Goal: Transaction & Acquisition: Book appointment/travel/reservation

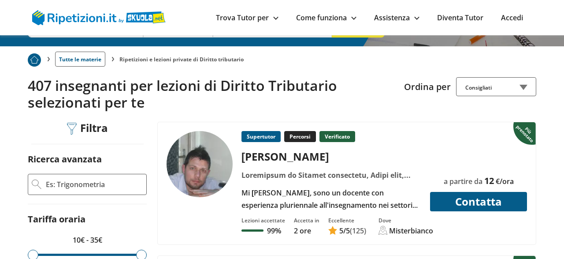
scroll to position [142, 0]
click at [104, 179] on input "Ricerca avanzata" at bounding box center [94, 184] width 98 height 13
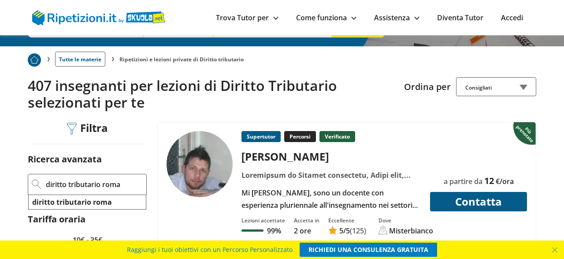
type input "diritto tributario roma"
click button "Applica filtri" at bounding box center [0, 0] width 0 height 0
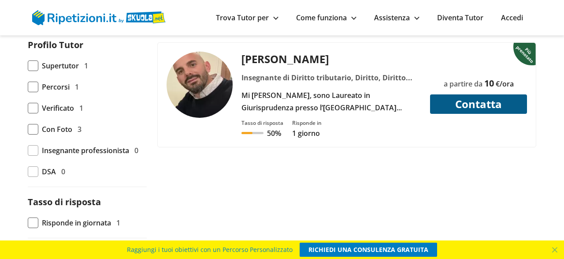
scroll to position [448, 0]
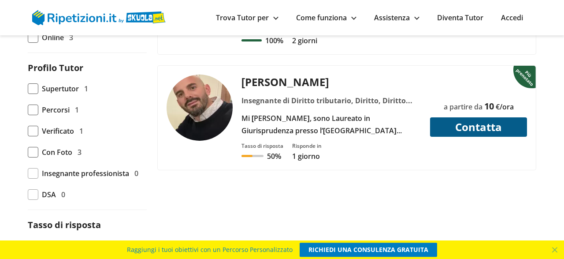
click at [279, 97] on div "Insegnante di Diritto tributario, Diritto, Diritto bancario, Diritto costituzio…" at bounding box center [332, 100] width 186 height 12
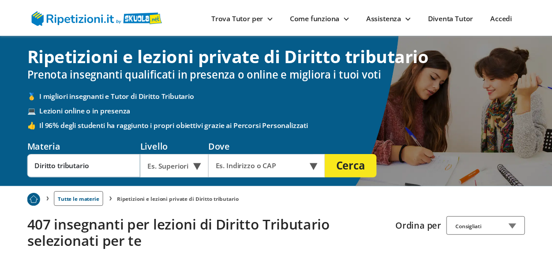
scroll to position [142, 0]
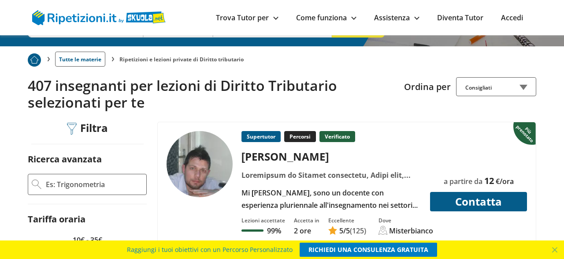
click at [292, 189] on div "Mi [PERSON_NAME], sono un docente con esperienza pluriennale all'insegnamento n…" at bounding box center [332, 198] width 186 height 25
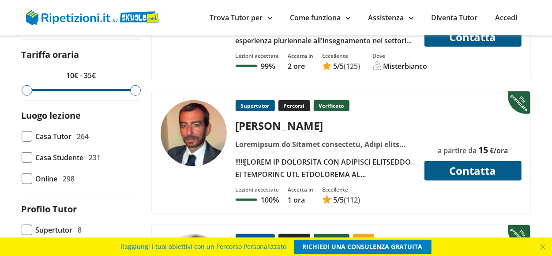
scroll to position [312, 0]
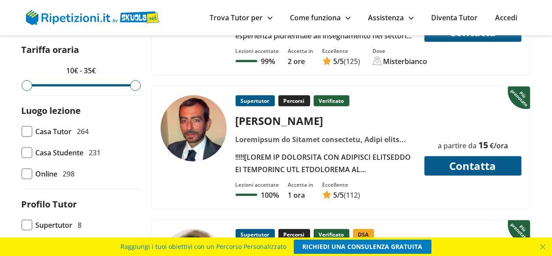
click at [299, 140] on div at bounding box center [325, 139] width 186 height 12
click at [500, 175] on div "Lezioni accettate 100% Accetta in 1 ora Eccellente 5 /5 (112)" at bounding box center [378, 187] width 292 height 24
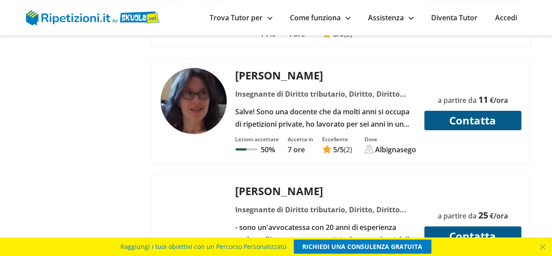
scroll to position [1525, 0]
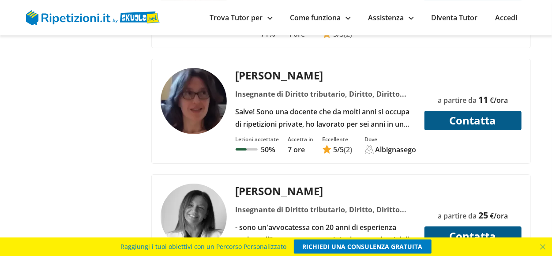
click at [300, 105] on div "Salve! Sono una docente che da molti anni si occupa di ripetizioni private, ho …" at bounding box center [325, 117] width 186 height 25
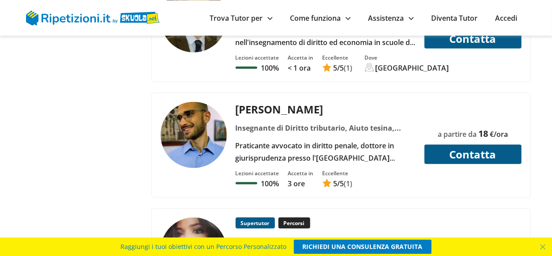
scroll to position [2165, 0]
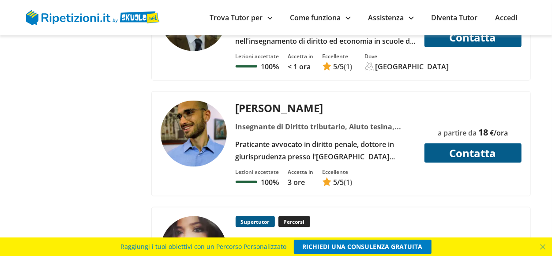
click at [342, 59] on div "Sergio S. Insegnante di Diritto tributario, Criminologia forense, Diritto, Diri…" at bounding box center [341, 28] width 378 height 104
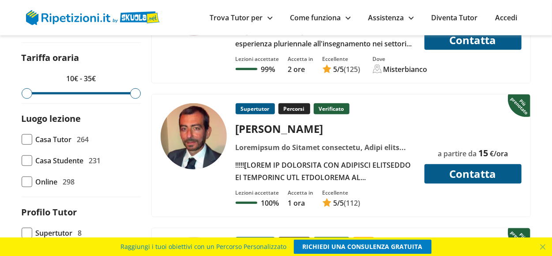
scroll to position [304, 0]
drag, startPoint x: 134, startPoint y: 96, endPoint x: 47, endPoint y: 85, distance: 87.6
type input "15"
click at [47, 92] on input "range" at bounding box center [81, 93] width 119 height 2
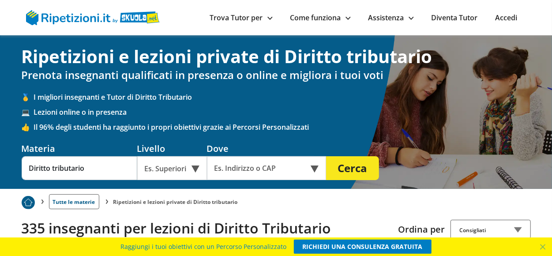
click at [313, 172] on div "Online o in presenza" at bounding box center [266, 168] width 119 height 24
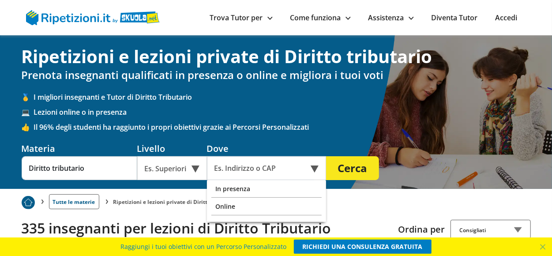
click at [313, 172] on div "Online o in presenza" at bounding box center [266, 168] width 119 height 24
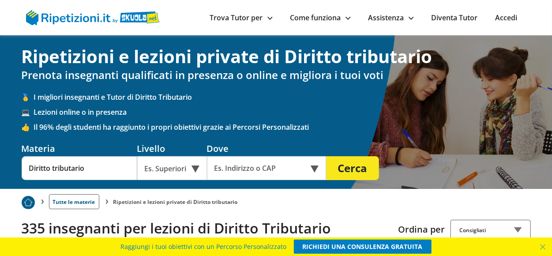
click at [313, 167] on div "Online o in presenza" at bounding box center [266, 168] width 119 height 24
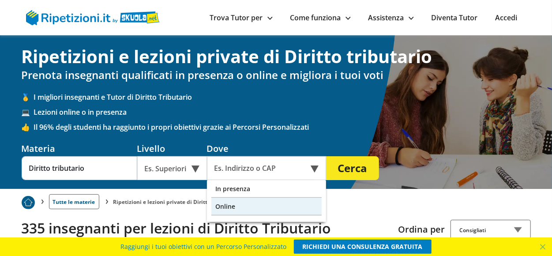
click at [217, 203] on div "Online" at bounding box center [266, 207] width 110 height 18
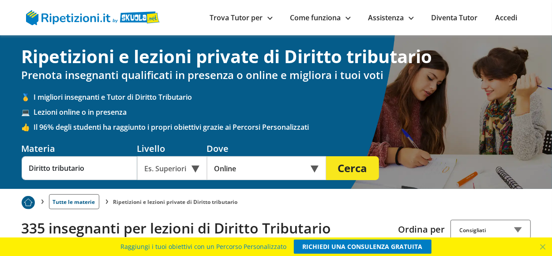
click at [217, 203] on li "Ripetizioni e lezioni private di Diritto tributario" at bounding box center [175, 201] width 124 height 7
click at [346, 167] on button "Cerca" at bounding box center [352, 168] width 53 height 24
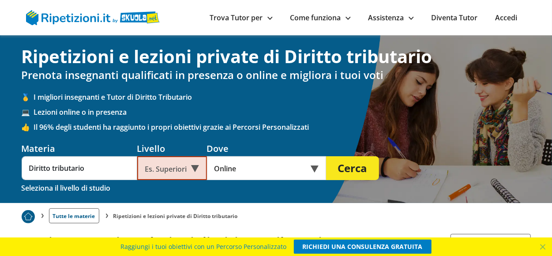
click at [194, 168] on div "Es. Superiori" at bounding box center [172, 168] width 70 height 24
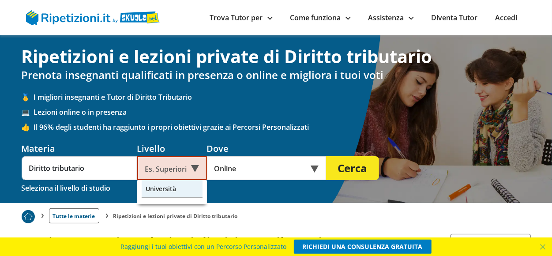
click at [162, 187] on div "Università" at bounding box center [172, 189] width 61 height 18
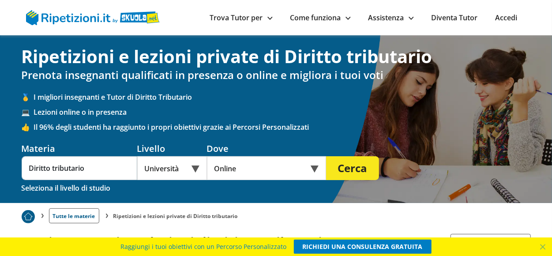
click at [359, 162] on button "Cerca" at bounding box center [352, 168] width 53 height 24
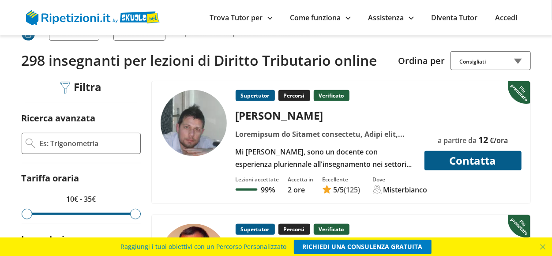
scroll to position [168, 0]
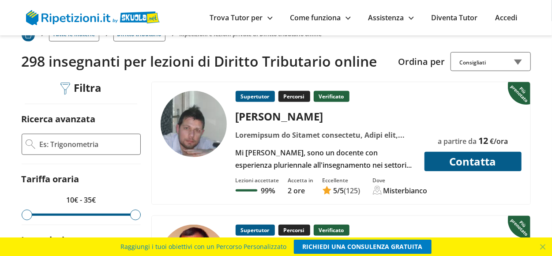
click at [518, 59] on div "Consigliati" at bounding box center [490, 61] width 80 height 19
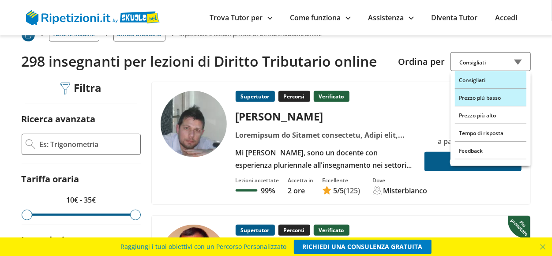
click at [499, 97] on div "Prezzo più basso" at bounding box center [490, 98] width 71 height 18
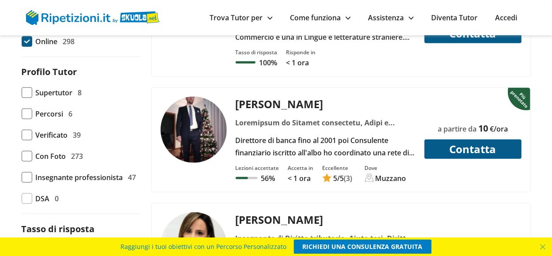
scroll to position [439, 0]
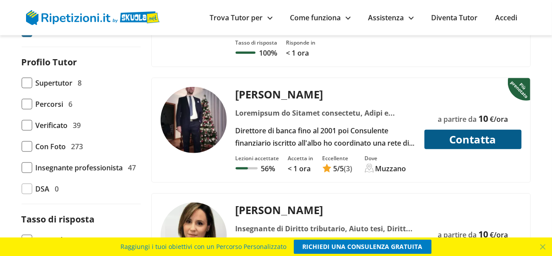
click at [499, 96] on div "a partire da 10 €/ora [GEOGRAPHIC_DATA]" at bounding box center [472, 118] width 97 height 62
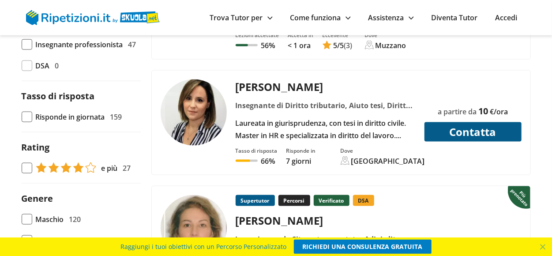
scroll to position [562, 0]
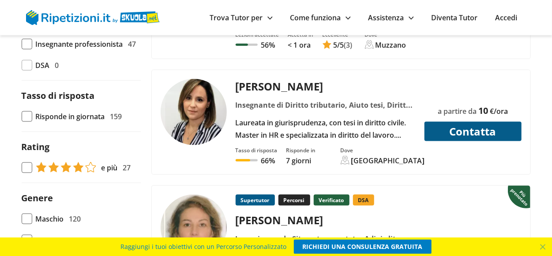
click at [328, 106] on div "Insegnante di Diritto tributario, Aiuto tesi, Diritto, Diritto civile, Diritto …" at bounding box center [325, 105] width 186 height 12
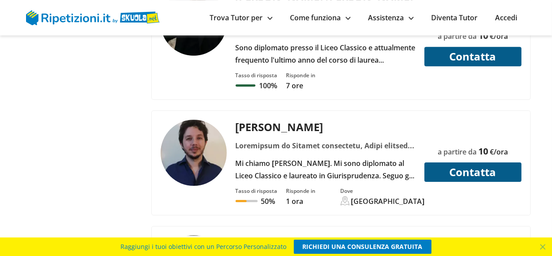
scroll to position [1298, 0]
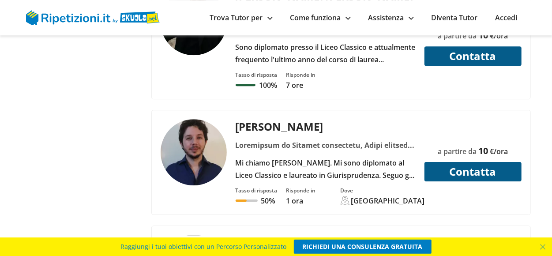
click at [325, 157] on div "Mi chiamo Giovanni. Mi sono diplomato al Liceo Classico e laureato in Giurispru…" at bounding box center [325, 169] width 186 height 25
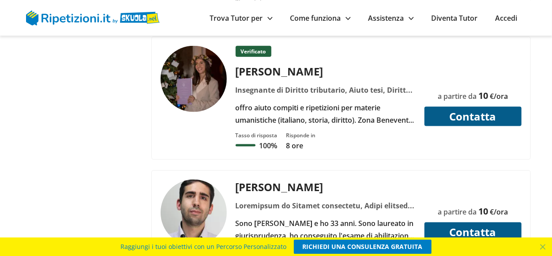
scroll to position [2198, 0]
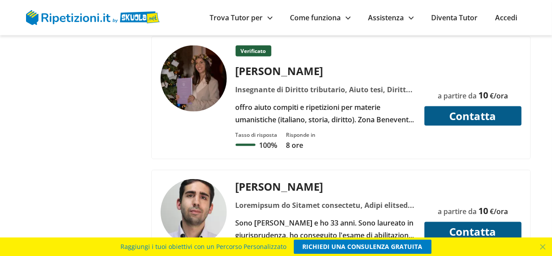
click at [287, 199] on div at bounding box center [325, 205] width 186 height 12
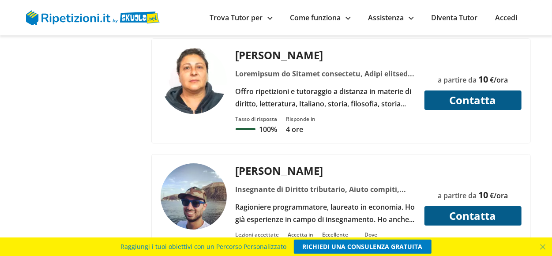
scroll to position [3025, 0]
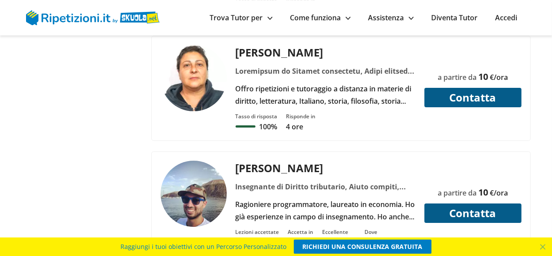
click at [216, 185] on div at bounding box center [197, 203] width 75 height 86
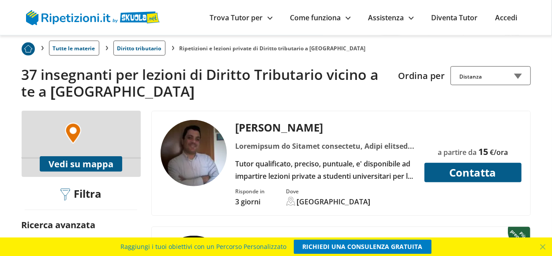
scroll to position [175, 0]
click at [105, 111] on div "+ − Leaflet Vedi su mappa" at bounding box center [81, 144] width 119 height 66
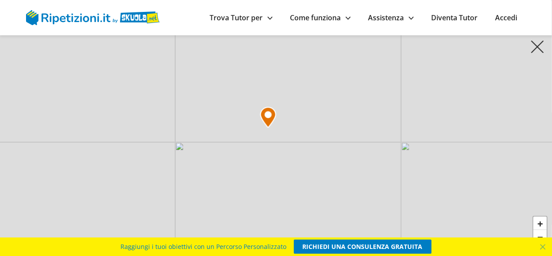
click at [105, 106] on div "+ − Leaflet" at bounding box center [276, 128] width 552 height 256
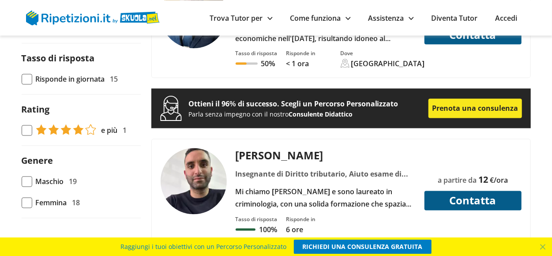
scroll to position [775, 0]
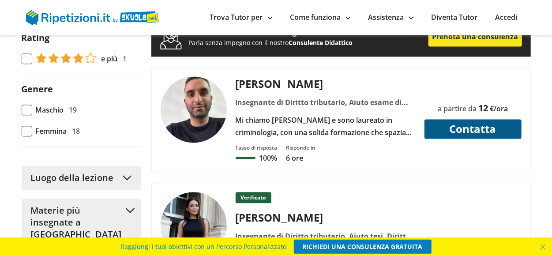
scroll to position [836, 0]
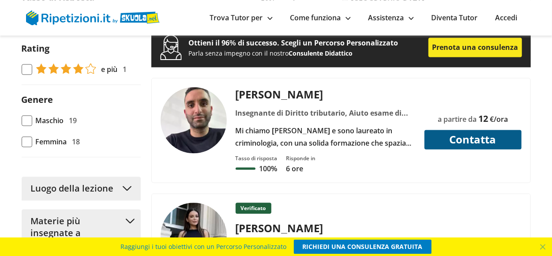
click at [263, 87] on div "[PERSON_NAME]" at bounding box center [325, 94] width 186 height 15
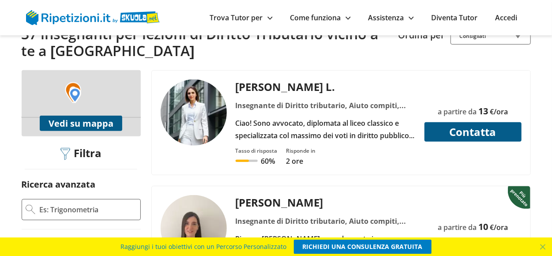
scroll to position [215, 0]
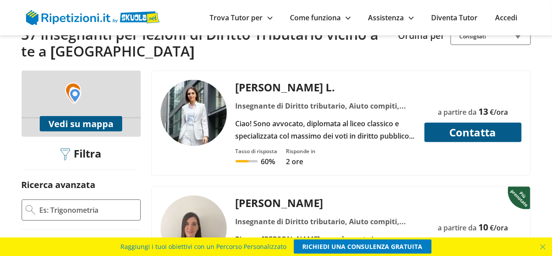
click at [354, 117] on div "Ciao! Sono avvocato, diplomata al liceo classico e specializzata col massimo de…" at bounding box center [325, 129] width 186 height 25
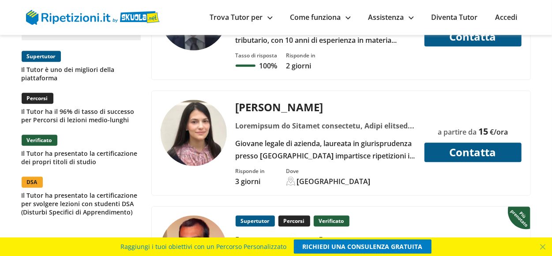
scroll to position [1188, 0]
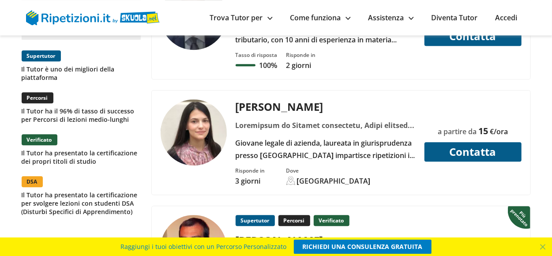
click at [275, 107] on div "[PERSON_NAME] Giovane legale di azienda, laureata in giurisprudenza presso [GEO…" at bounding box center [325, 130] width 186 height 62
